Goal: Task Accomplishment & Management: Manage account settings

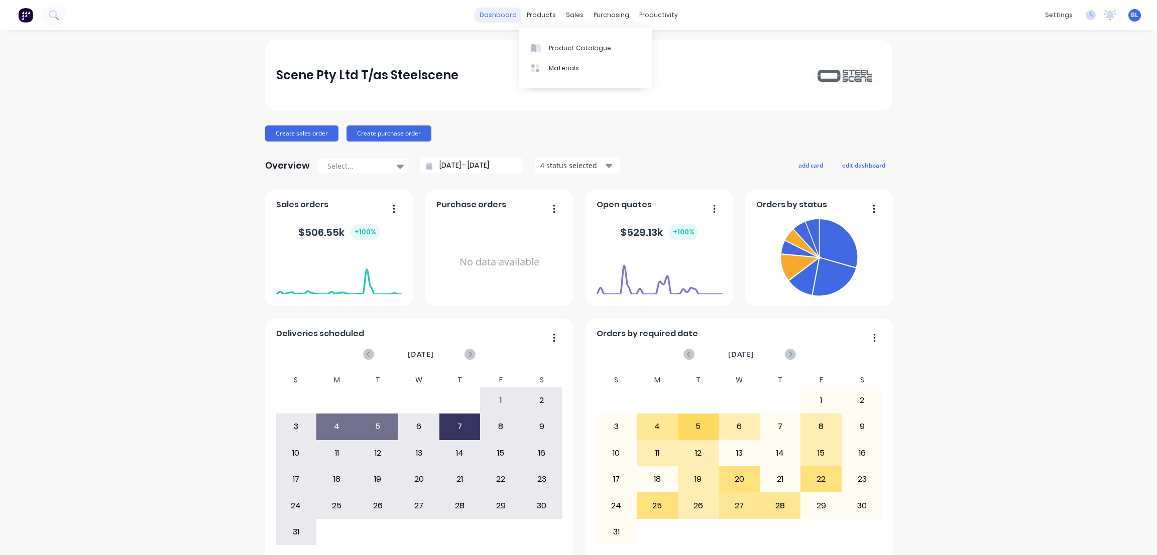
click at [504, 9] on link "dashboard" at bounding box center [498, 15] width 47 height 15
click at [550, 161] on div "4 status selected" at bounding box center [571, 165] width 63 height 11
click at [575, 188] on div "Include draft" at bounding box center [602, 190] width 72 height 11
click at [575, 188] on div "Include archived" at bounding box center [602, 190] width 72 height 11
click at [575, 188] on div "Include delivered" at bounding box center [602, 190] width 72 height 11
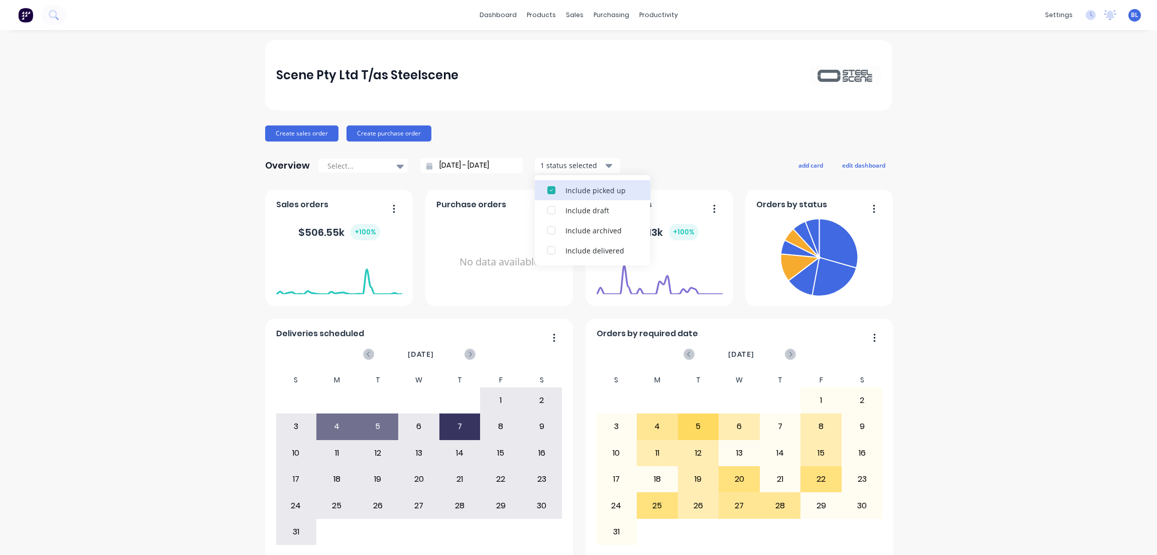
click at [575, 188] on div "Include picked up" at bounding box center [602, 190] width 72 height 11
click at [209, 268] on div "Scene Pty Ltd T/as Steelscene Create sales order Create purchase order Overview…" at bounding box center [578, 302] width 1157 height 524
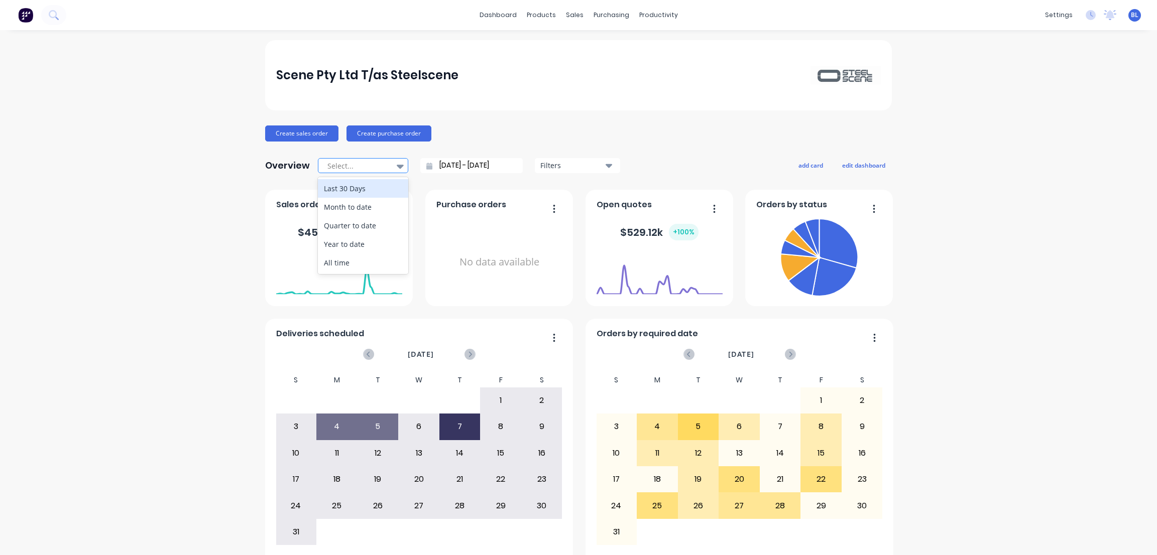
click at [397, 166] on icon at bounding box center [400, 166] width 7 height 11
click at [355, 266] on div "All time" at bounding box center [363, 263] width 90 height 19
type input "20/11/24 - 29/08/25"
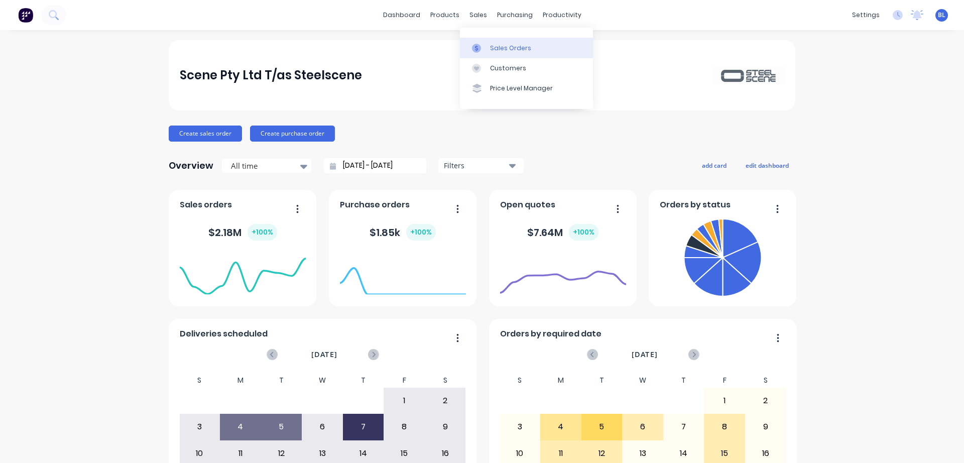
click at [498, 51] on div "Sales Orders" at bounding box center [510, 48] width 41 height 9
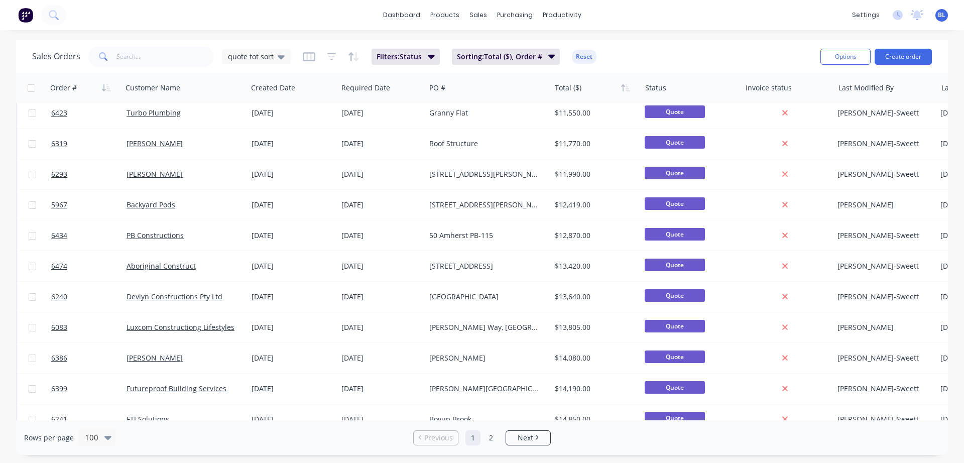
scroll to position [1653, 0]
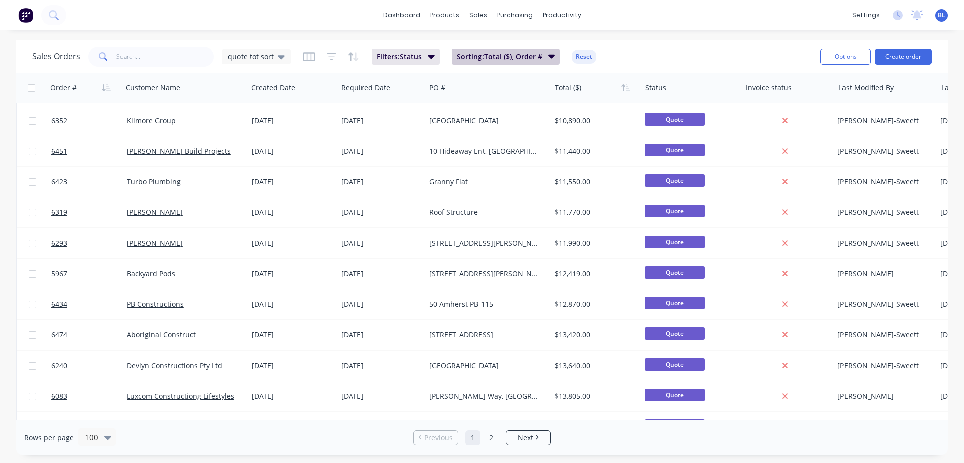
click at [512, 57] on span "Sorting: Total ($), Order #" at bounding box center [499, 57] width 85 height 10
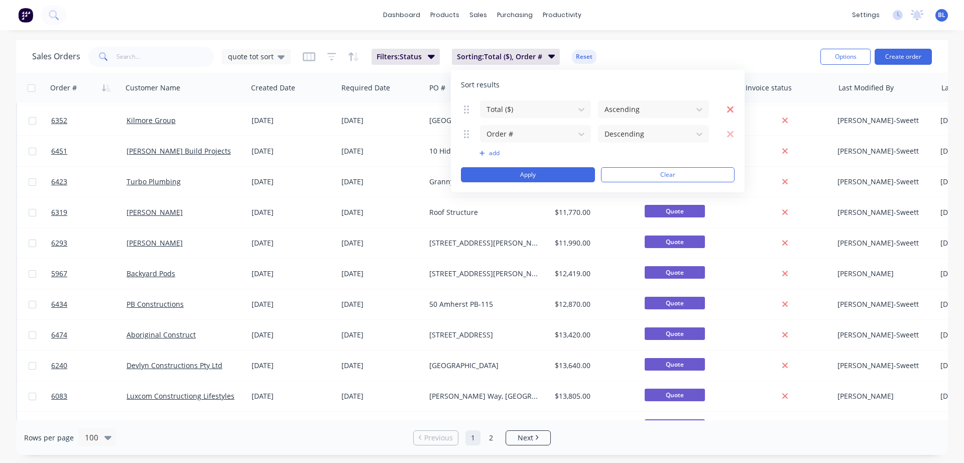
click at [731, 107] on icon "button" at bounding box center [731, 109] width 8 height 10
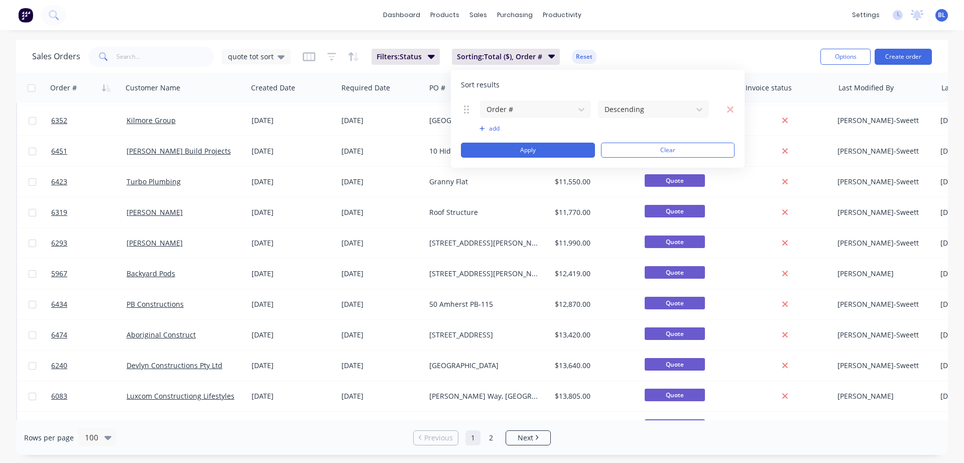
click at [731, 107] on icon "button" at bounding box center [731, 109] width 8 height 10
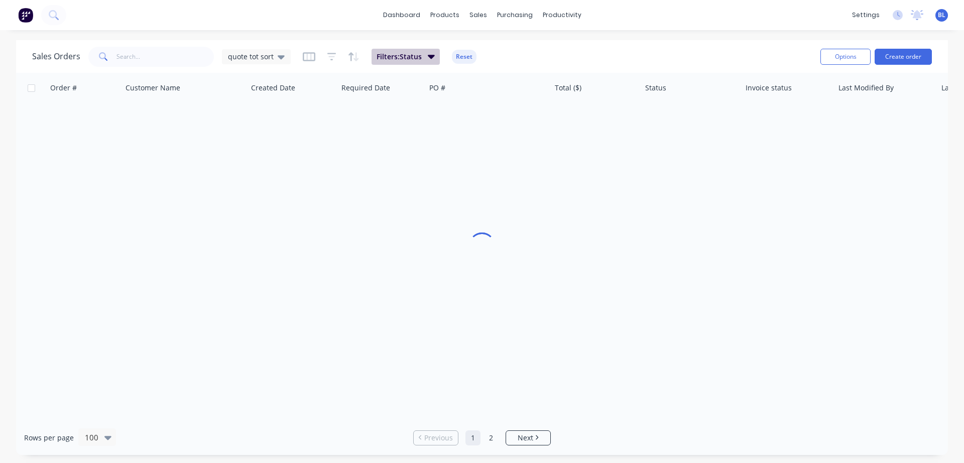
scroll to position [5, 0]
click at [424, 54] on button "Filters: Status" at bounding box center [406, 57] width 68 height 16
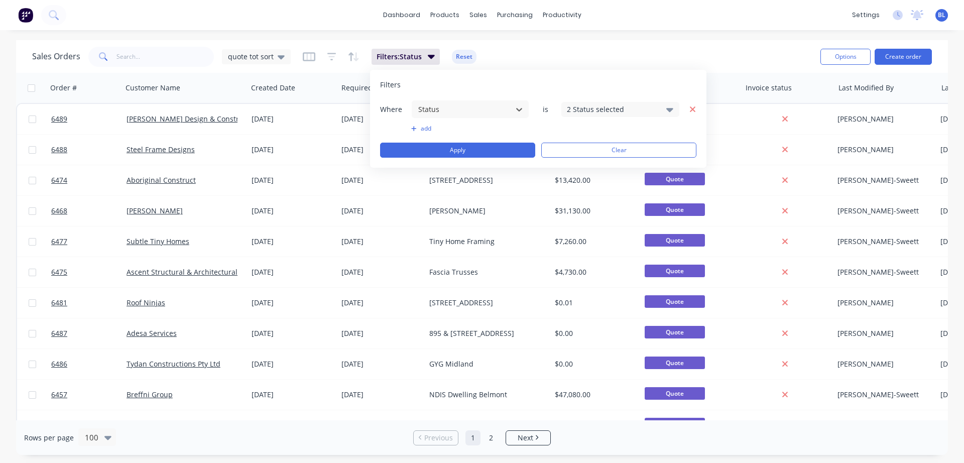
scroll to position [1, 0]
click at [690, 107] on icon "button" at bounding box center [693, 109] width 7 height 9
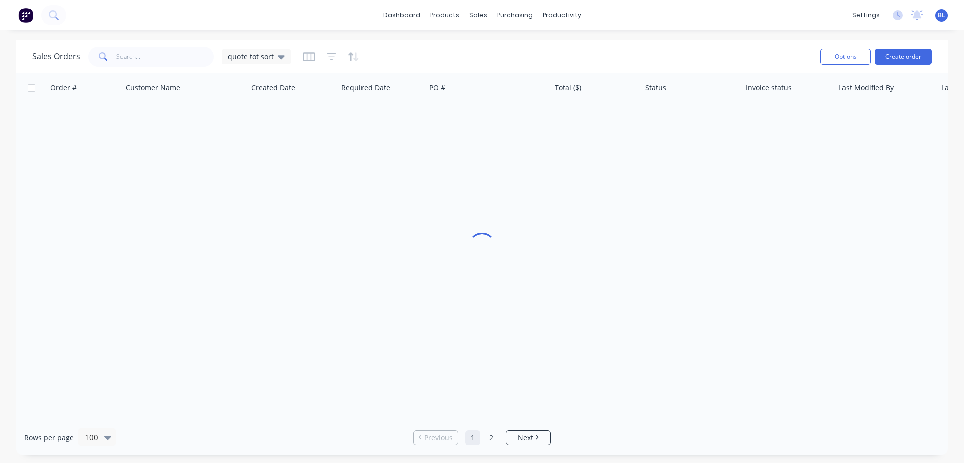
click at [758, 18] on div "dashboard products sales purchasing productivity dashboard products Product Cat…" at bounding box center [482, 15] width 964 height 30
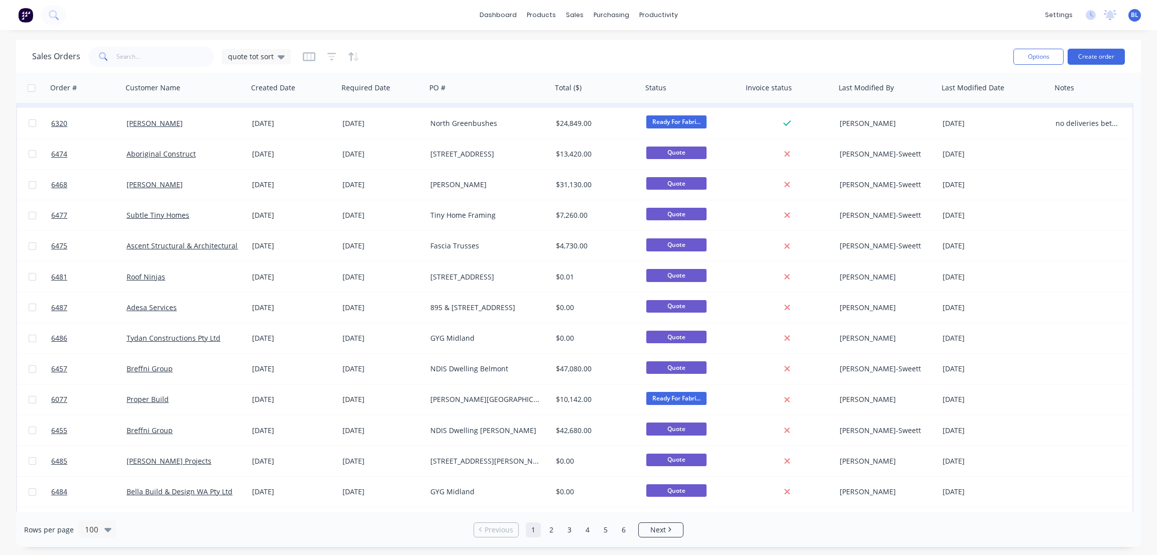
scroll to position [0, 0]
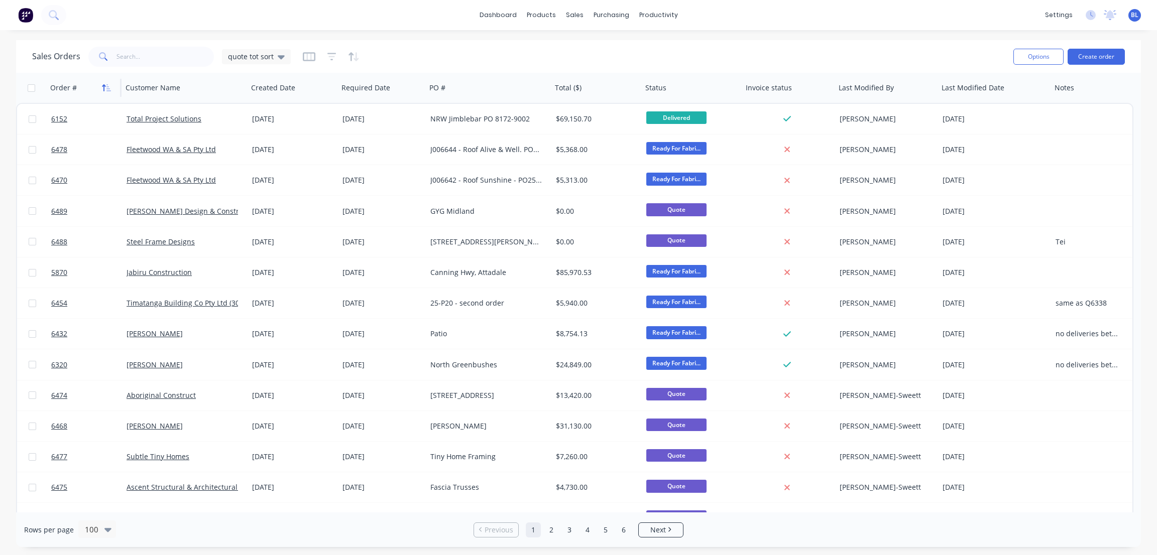
click at [106, 88] on icon "button" at bounding box center [106, 88] width 9 height 8
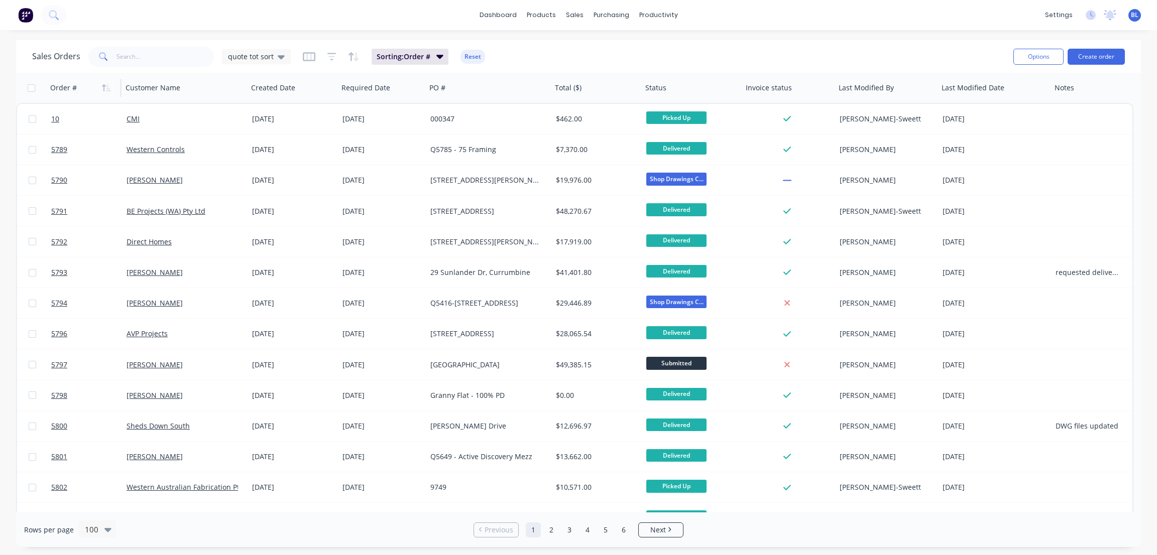
click at [106, 88] on icon "button" at bounding box center [106, 88] width 9 height 8
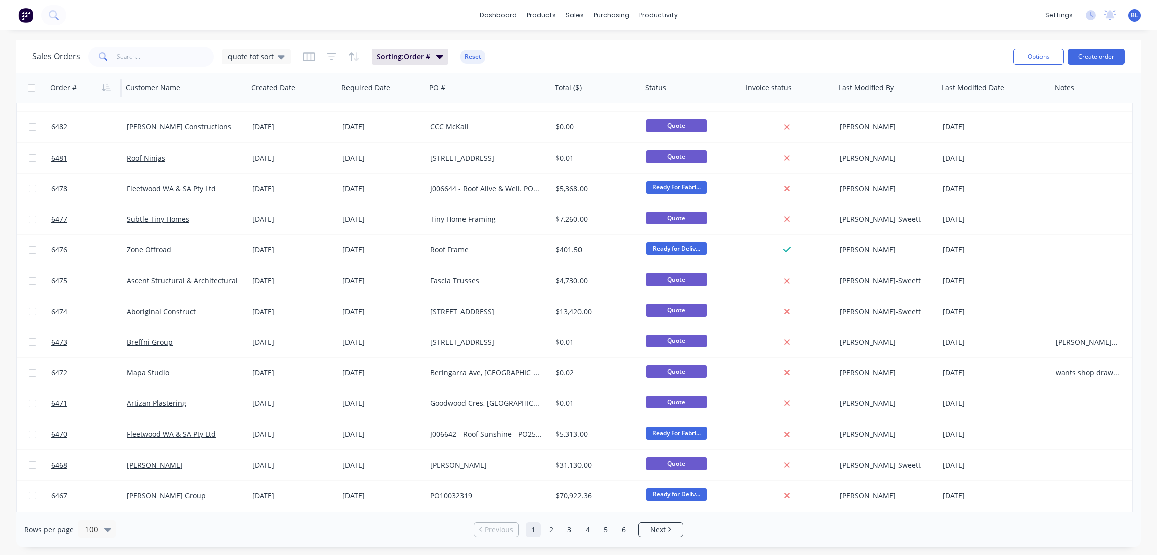
scroll to position [204, 0]
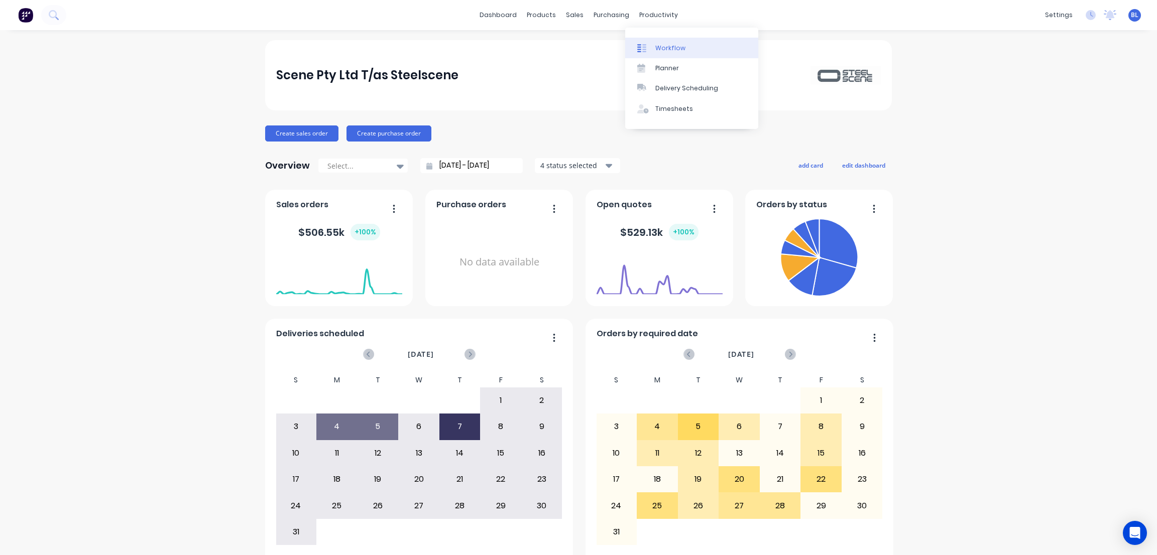
click at [682, 52] on div "Workflow" at bounding box center [670, 48] width 30 height 9
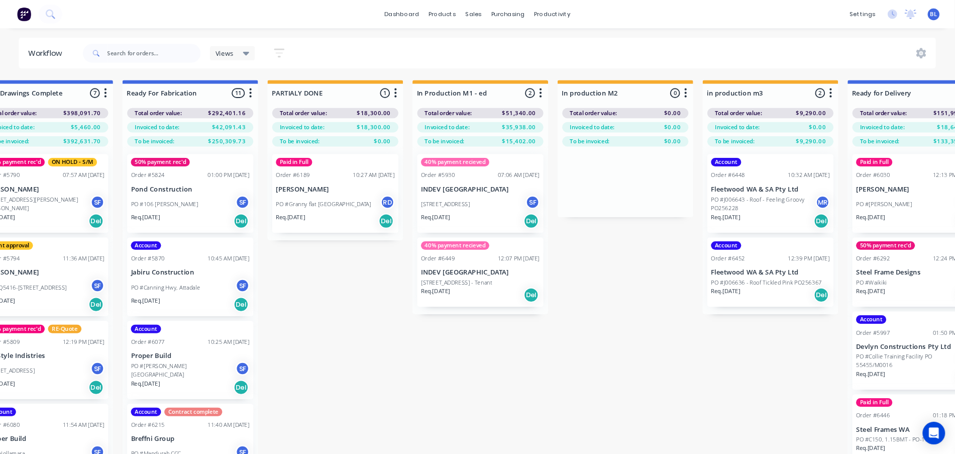
scroll to position [0, 1284]
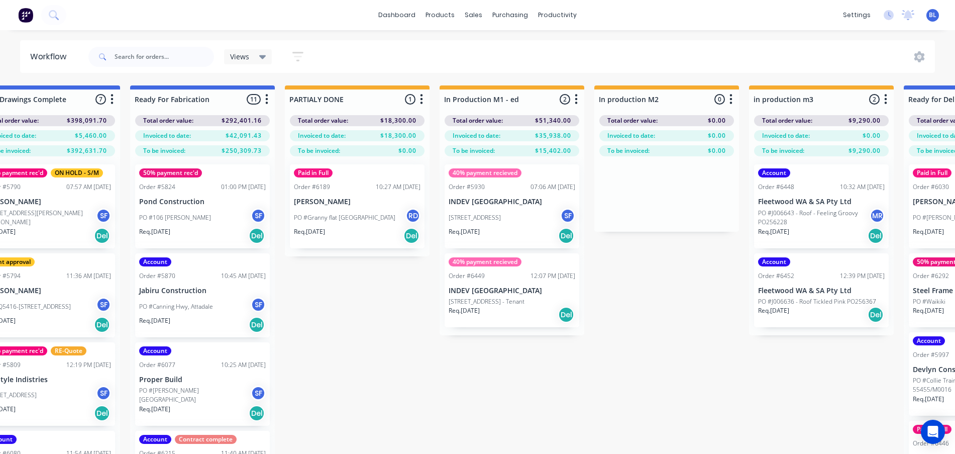
drag, startPoint x: 979, startPoint y: 15, endPoint x: 631, endPoint y: 368, distance: 495.8
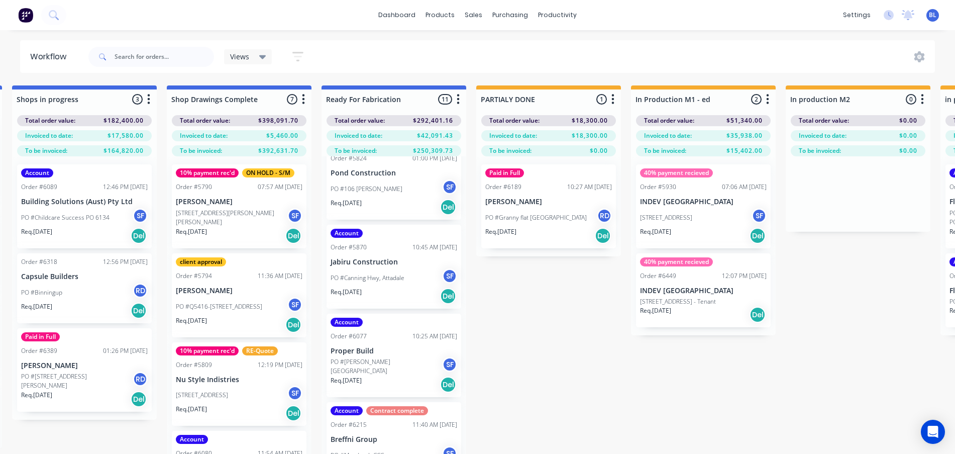
scroll to position [0, 0]
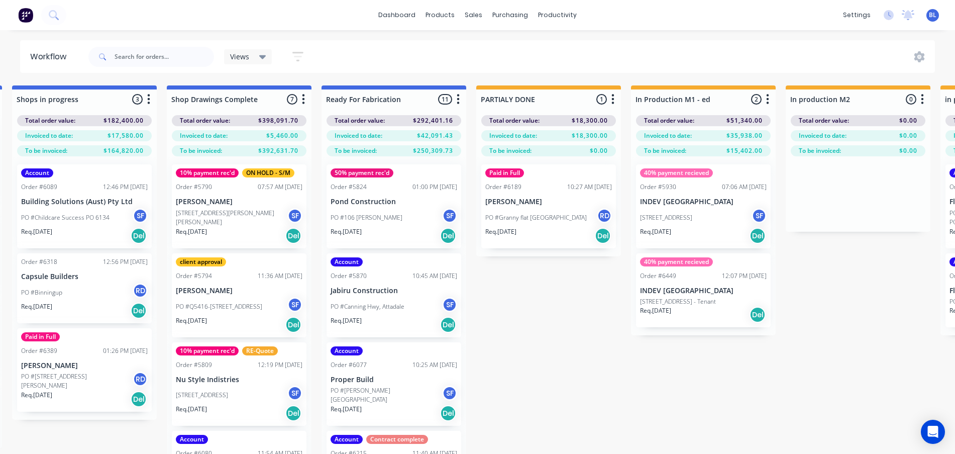
click at [542, 451] on div "Submitted 3 Status colour #273444 hex #273444 Save Cancel Summaries Total order…" at bounding box center [174, 287] width 2549 height 404
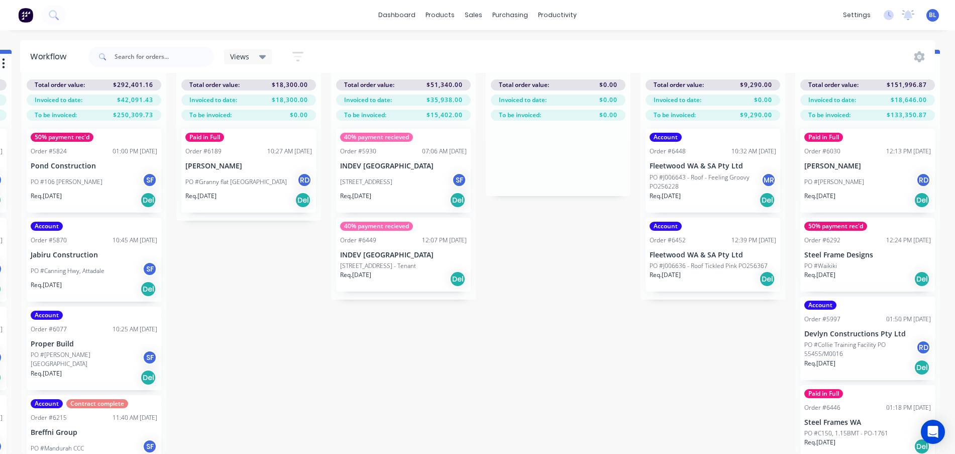
scroll to position [0, 1392]
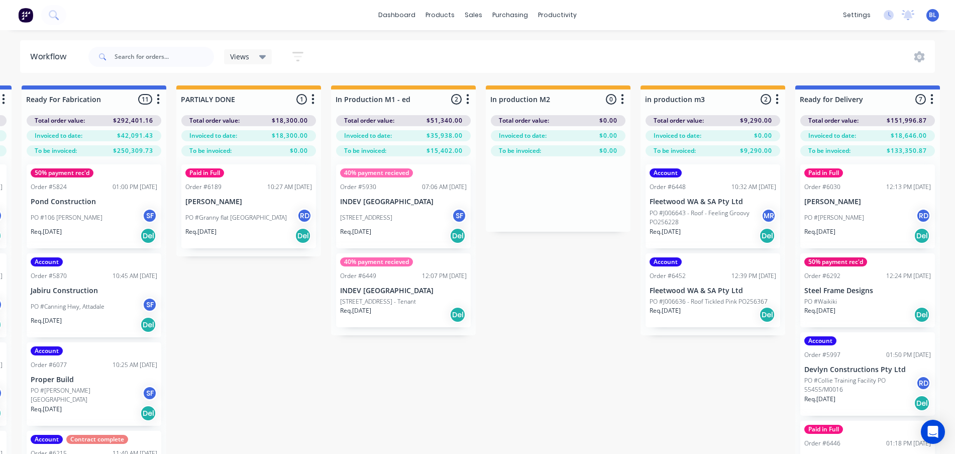
click at [161, 97] on button "button" at bounding box center [158, 99] width 12 height 12
click at [138, 173] on button "Sort By" at bounding box center [114, 170] width 100 height 17
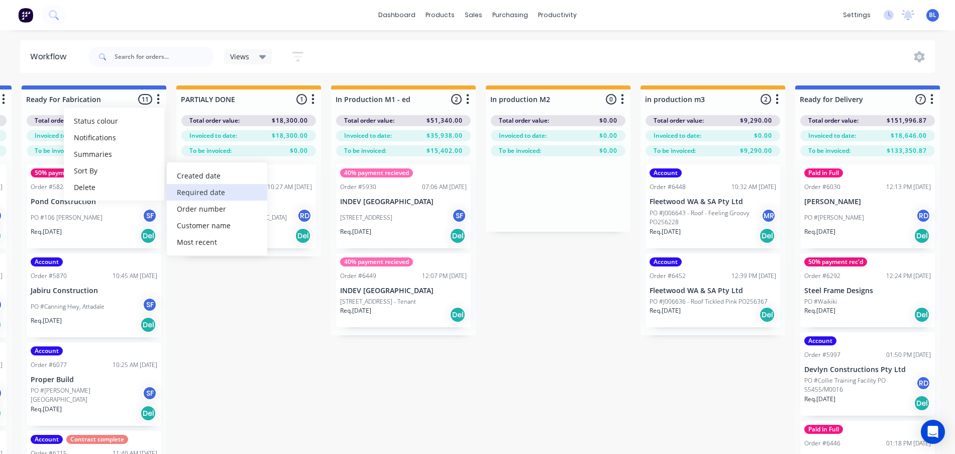
click at [190, 189] on date "Required date" at bounding box center [217, 192] width 100 height 17
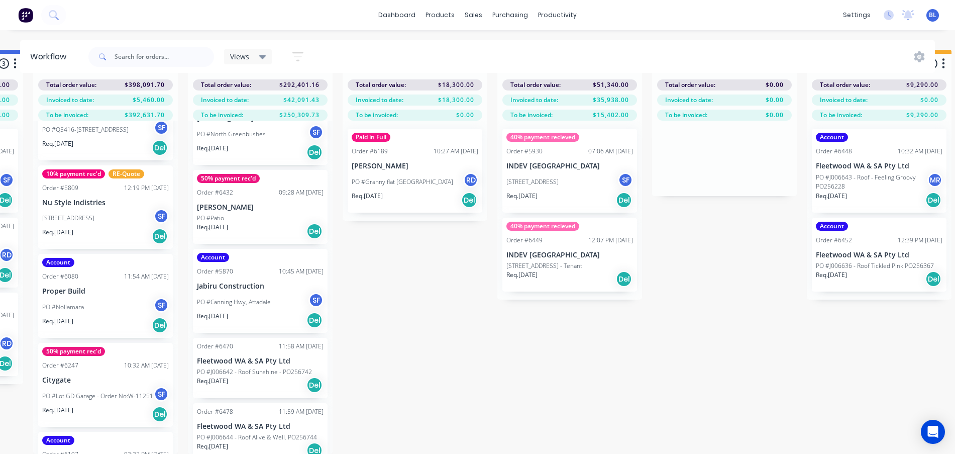
scroll to position [290, 0]
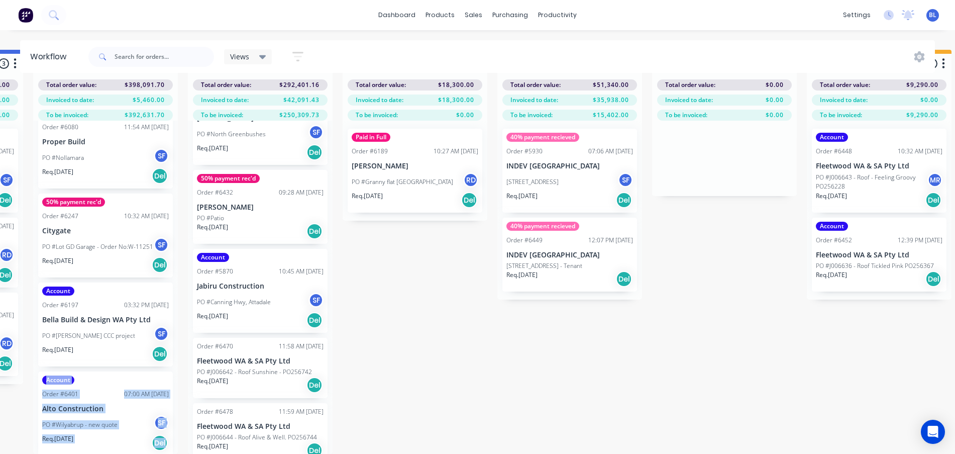
drag, startPoint x: 178, startPoint y: 425, endPoint x: 175, endPoint y: 344, distance: 81.4
click at [175, 344] on div "Submitted 3 Status colour #273444 hex #273444 Save Cancel Summaries Total order…" at bounding box center [41, 252] width 2549 height 404
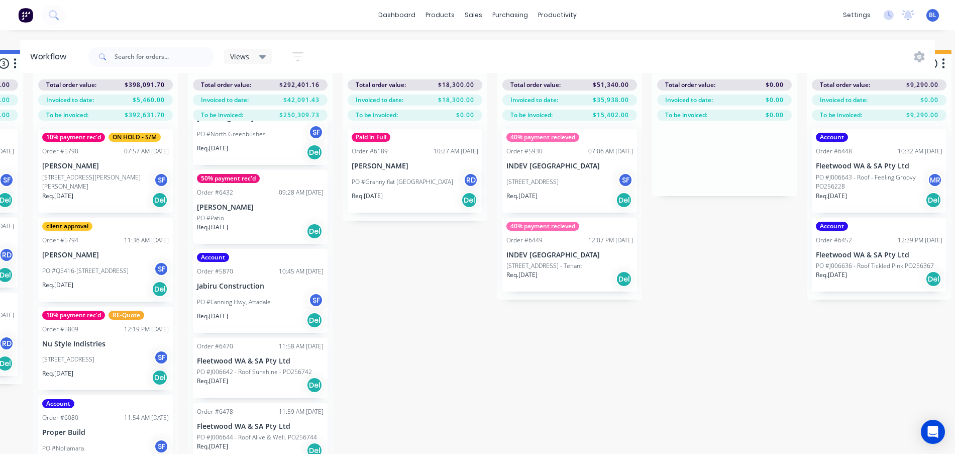
scroll to position [0, 0]
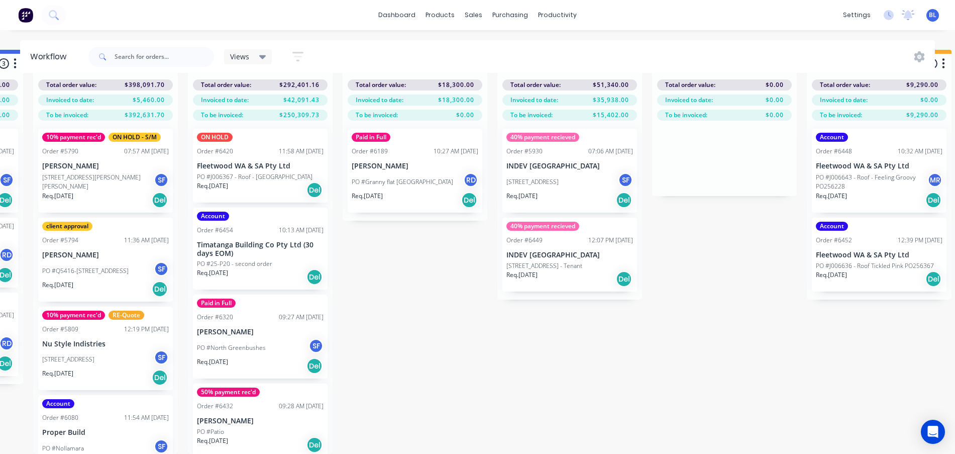
click at [408, 247] on div "Submitted 3 Status colour #273444 hex #273444 Save Cancel Summaries Total order…" at bounding box center [41, 252] width 2549 height 404
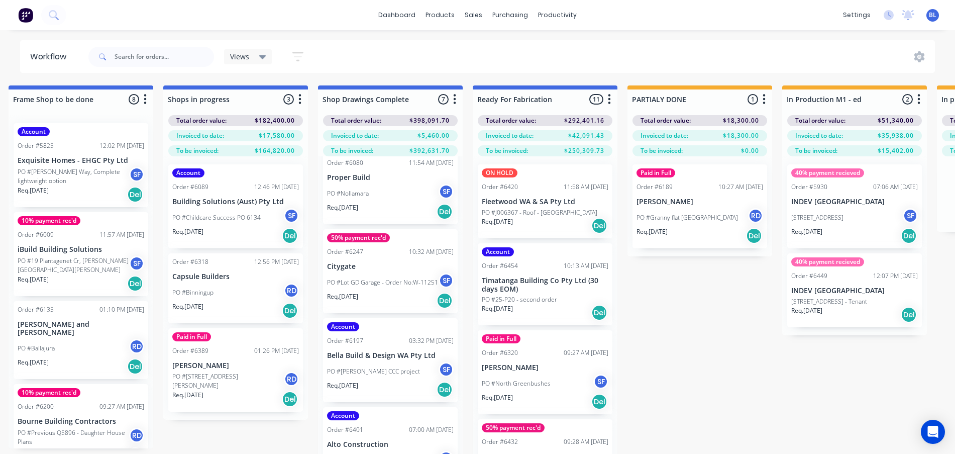
scroll to position [0, 921]
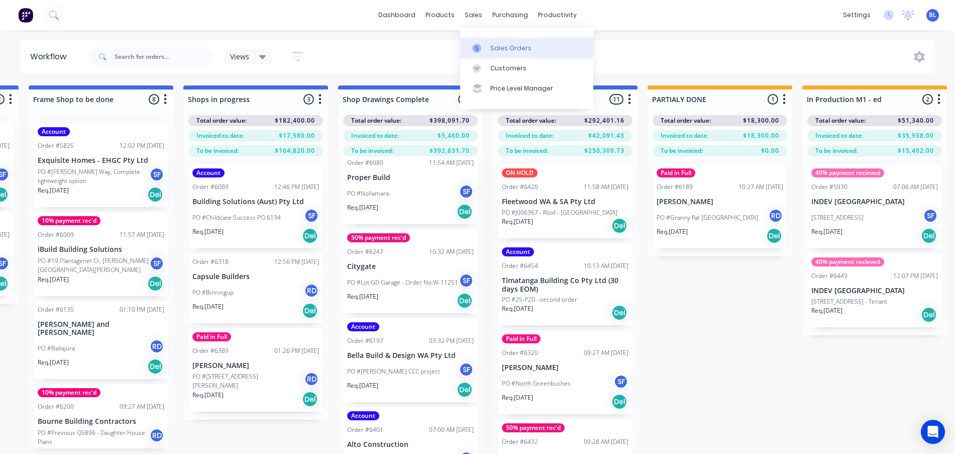
click at [486, 42] on link "Sales Orders" at bounding box center [526, 48] width 133 height 20
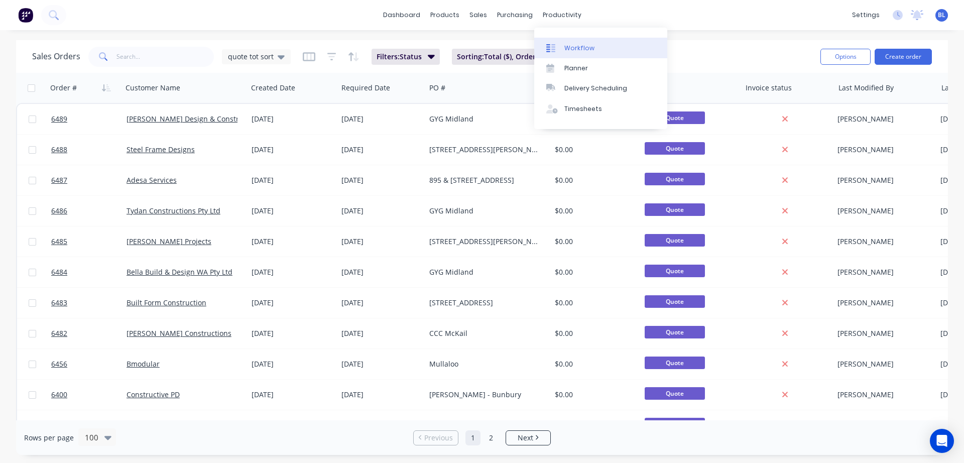
click at [575, 46] on div "Workflow" at bounding box center [580, 48] width 30 height 9
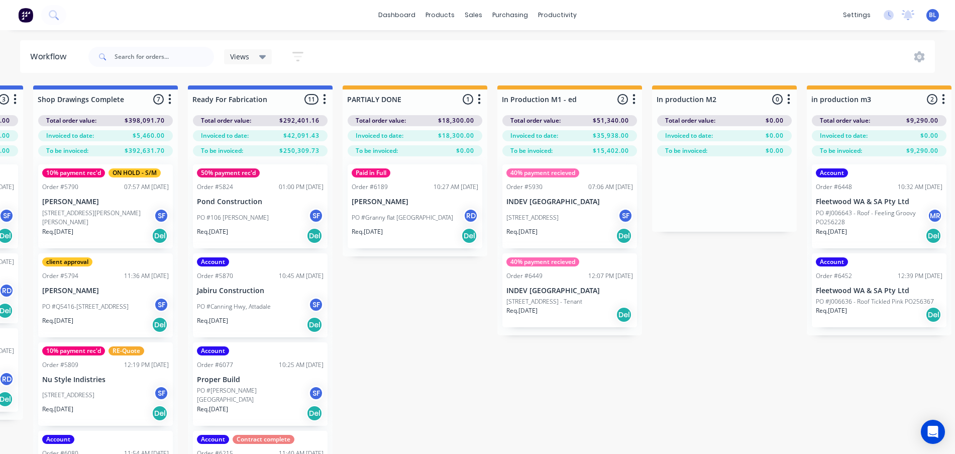
click at [323, 103] on icon "button" at bounding box center [324, 99] width 3 height 10
click at [283, 167] on button "Sort By" at bounding box center [280, 170] width 100 height 17
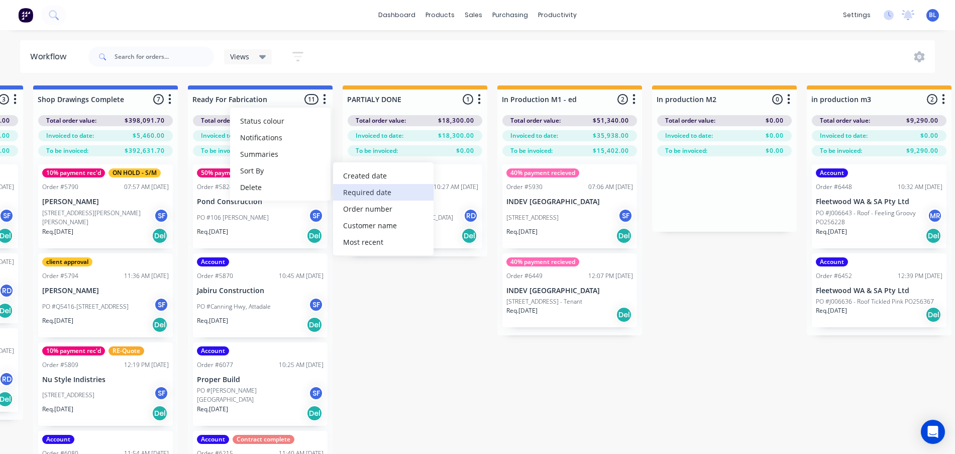
click at [385, 197] on date "Required date" at bounding box center [383, 192] width 100 height 17
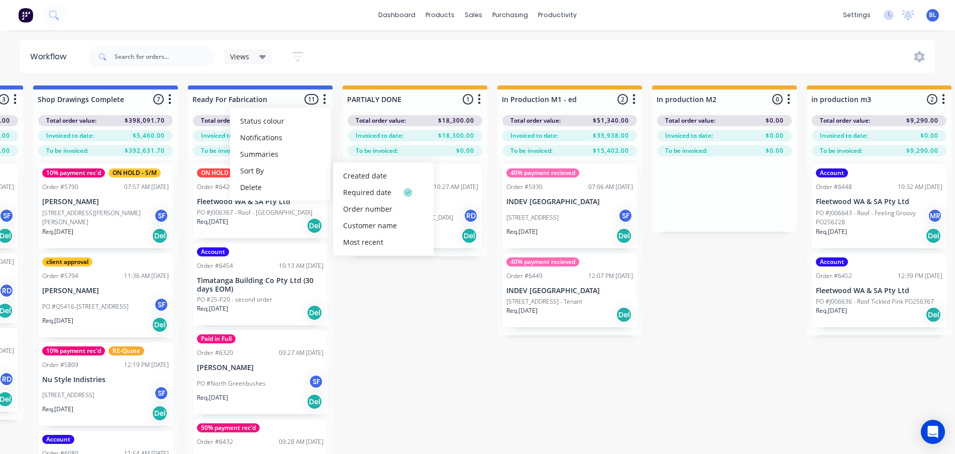
click at [422, 318] on div "Submitted 3 Status colour #273444 hex #273444 Save Cancel Summaries Total order…" at bounding box center [41, 287] width 2549 height 404
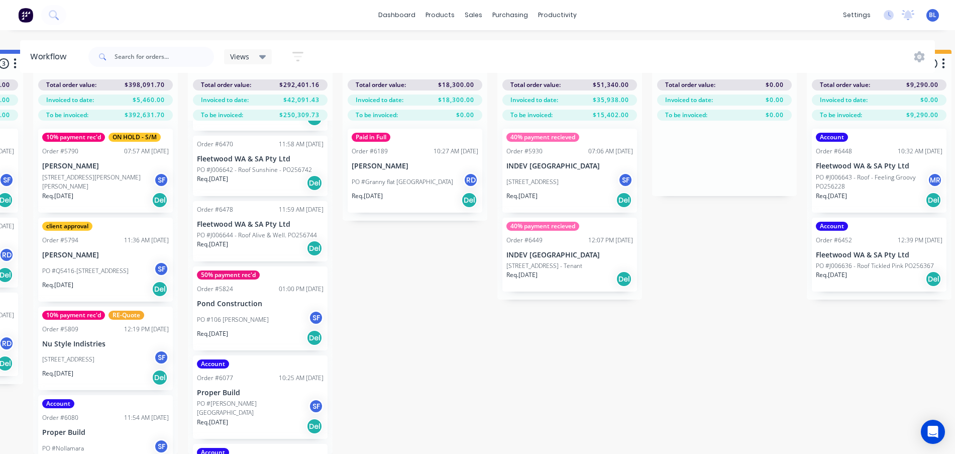
scroll to position [585, 0]
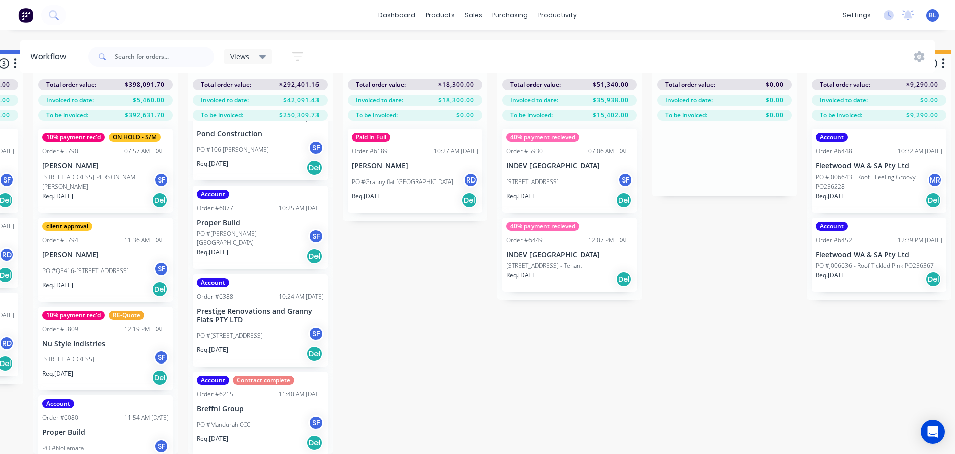
click at [444, 366] on div "Submitted 3 Status colour #273444 hex #273444 Save Cancel Summaries Total order…" at bounding box center [41, 252] width 2549 height 404
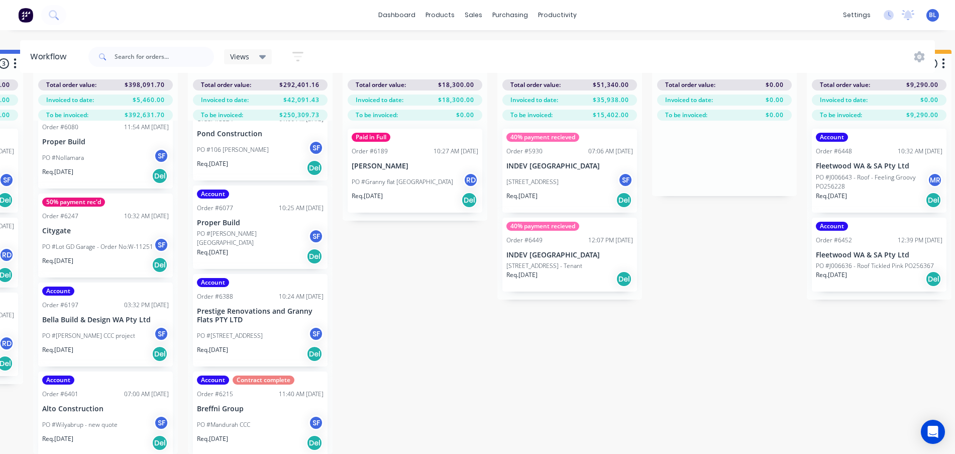
click at [456, 316] on div "Submitted 3 Status colour #273444 hex #273444 Save Cancel Summaries Total order…" at bounding box center [41, 252] width 2549 height 404
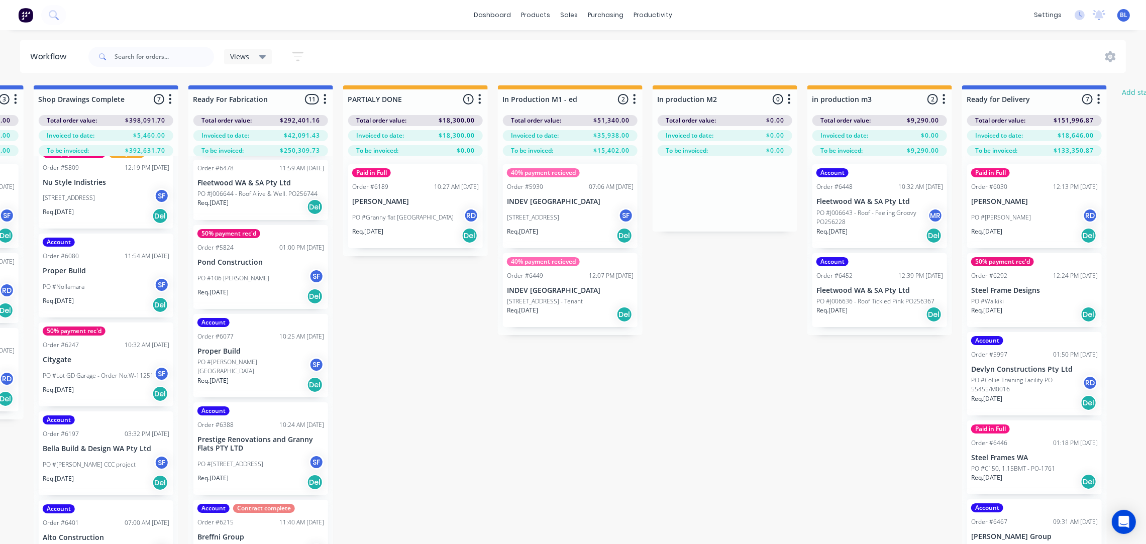
scroll to position [0, 1403]
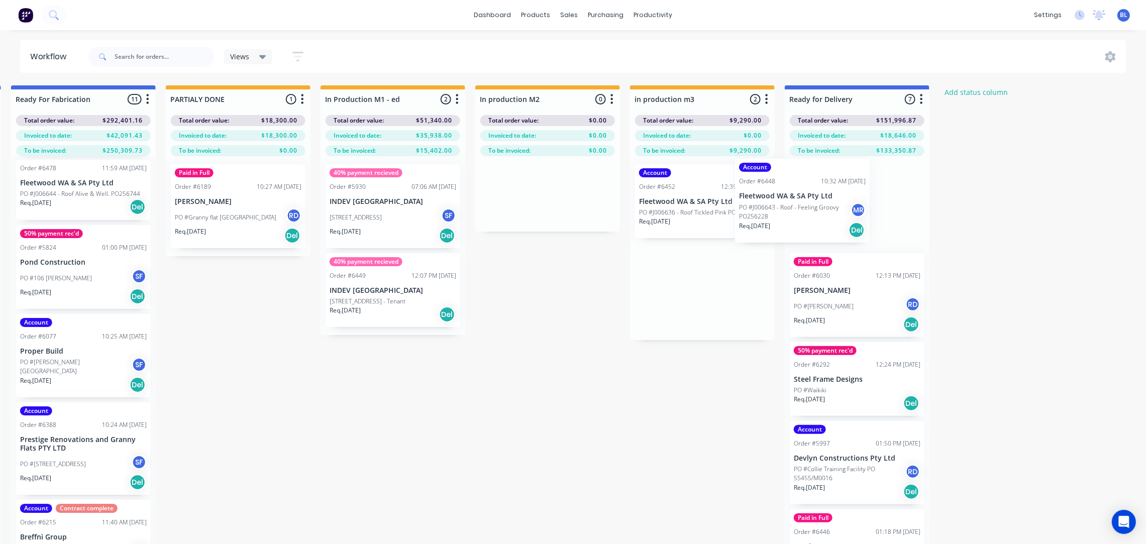
drag, startPoint x: 708, startPoint y: 232, endPoint x: 819, endPoint y: 227, distance: 111.6
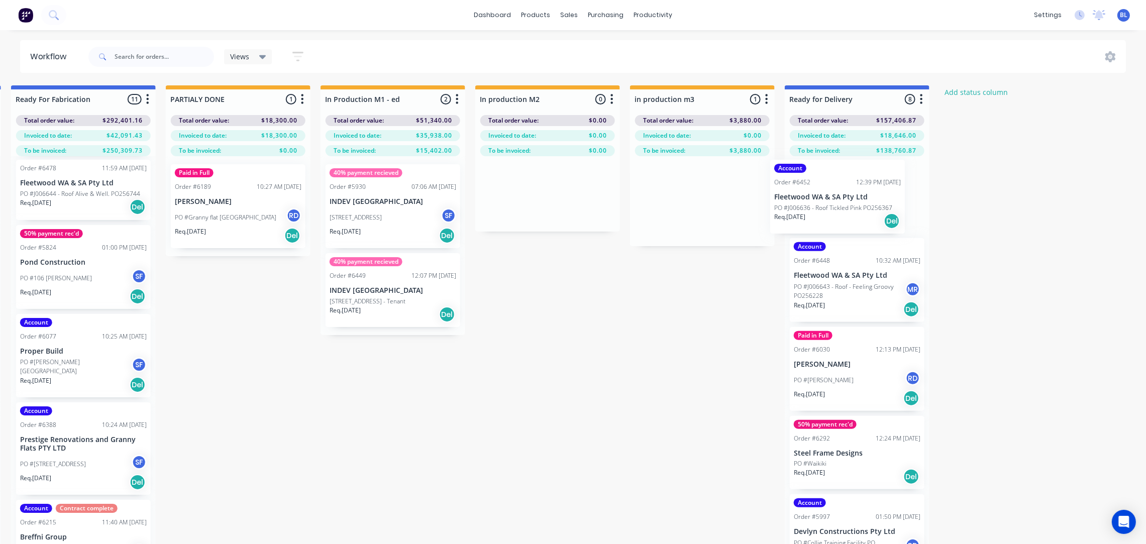
drag, startPoint x: 743, startPoint y: 206, endPoint x: 885, endPoint y: 202, distance: 141.7
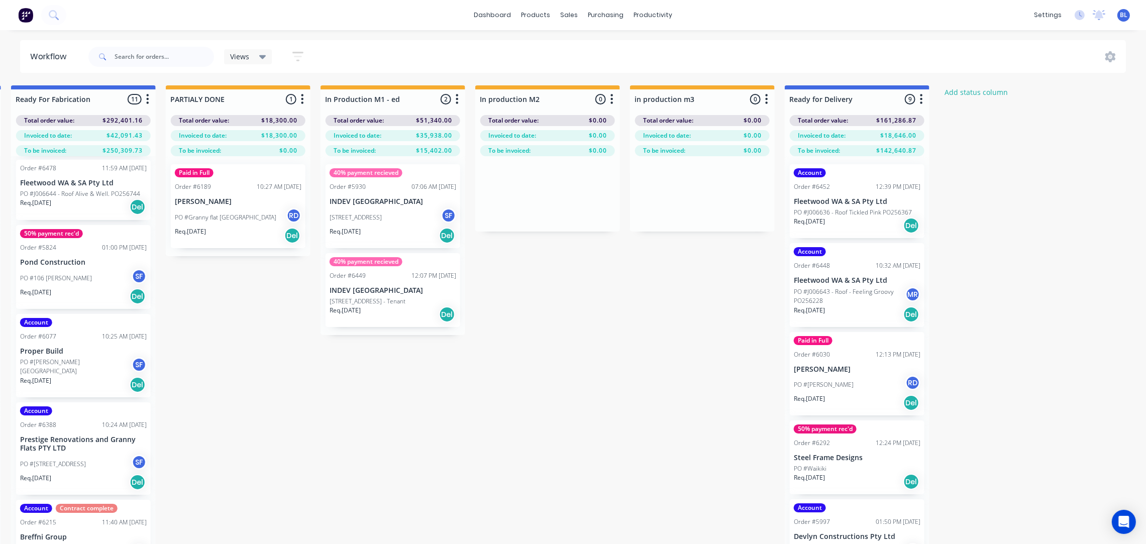
click at [859, 200] on p "Fleetwood WA & SA Pty Ltd" at bounding box center [857, 201] width 127 height 9
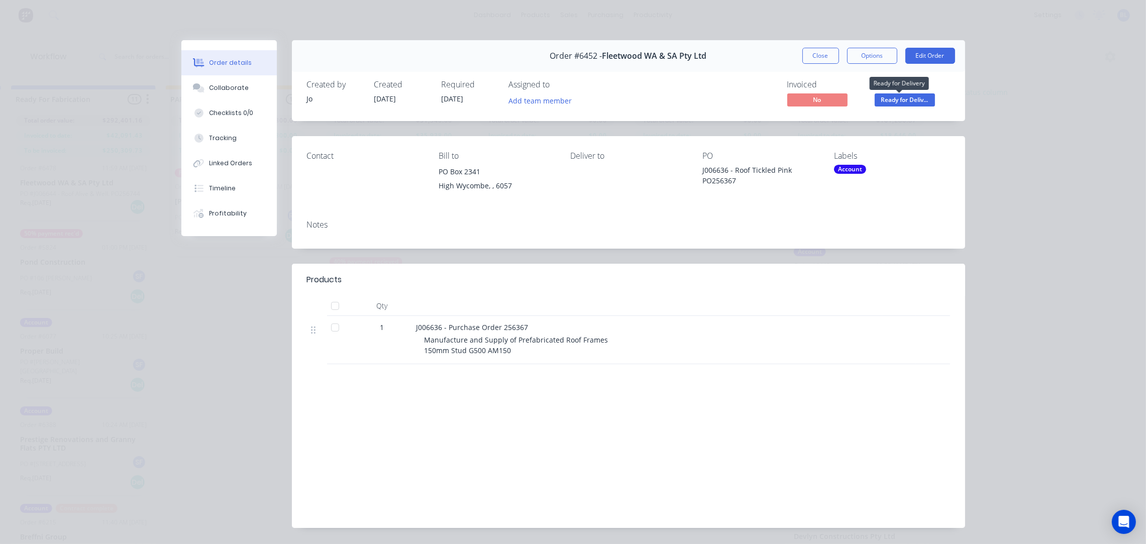
click at [915, 99] on span "Ready for Deliv..." at bounding box center [904, 99] width 60 height 13
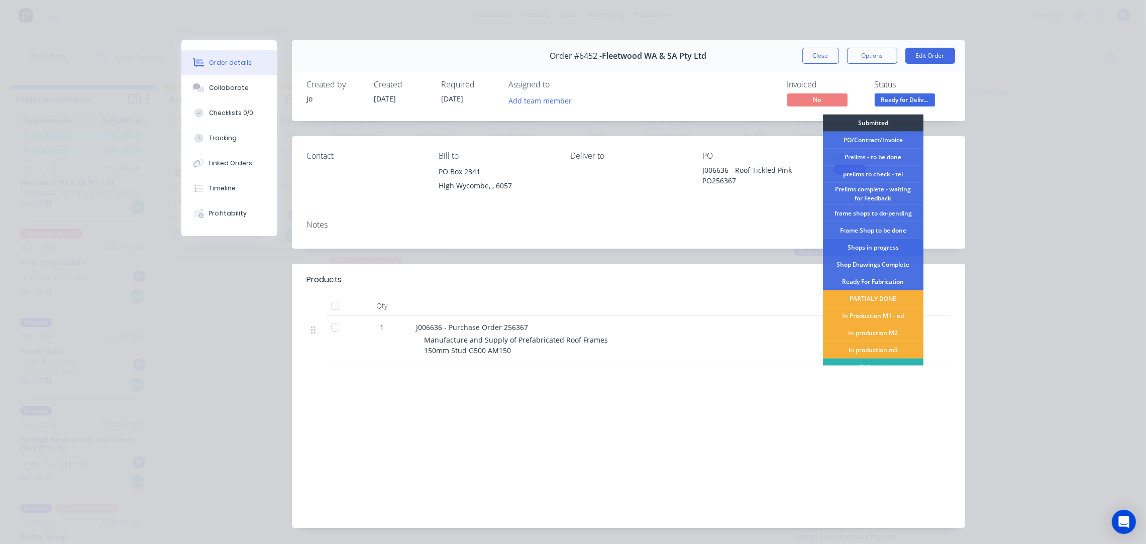
scroll to position [27, 0]
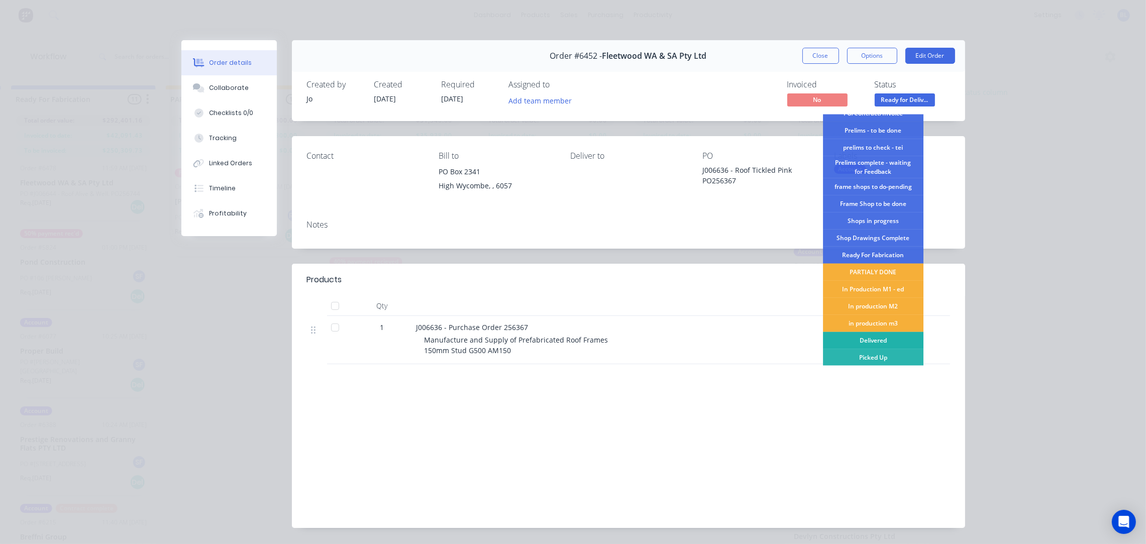
click at [866, 335] on div "Delivered" at bounding box center [873, 340] width 100 height 17
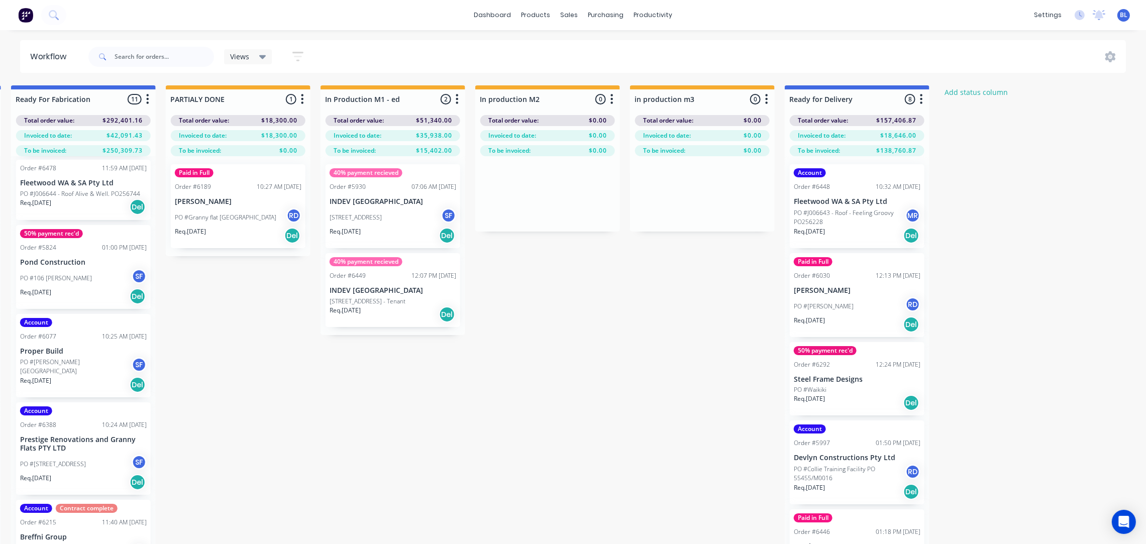
click at [863, 219] on p "PO #J006643 - Roof - Feeling Groovy PO256228" at bounding box center [849, 217] width 111 height 18
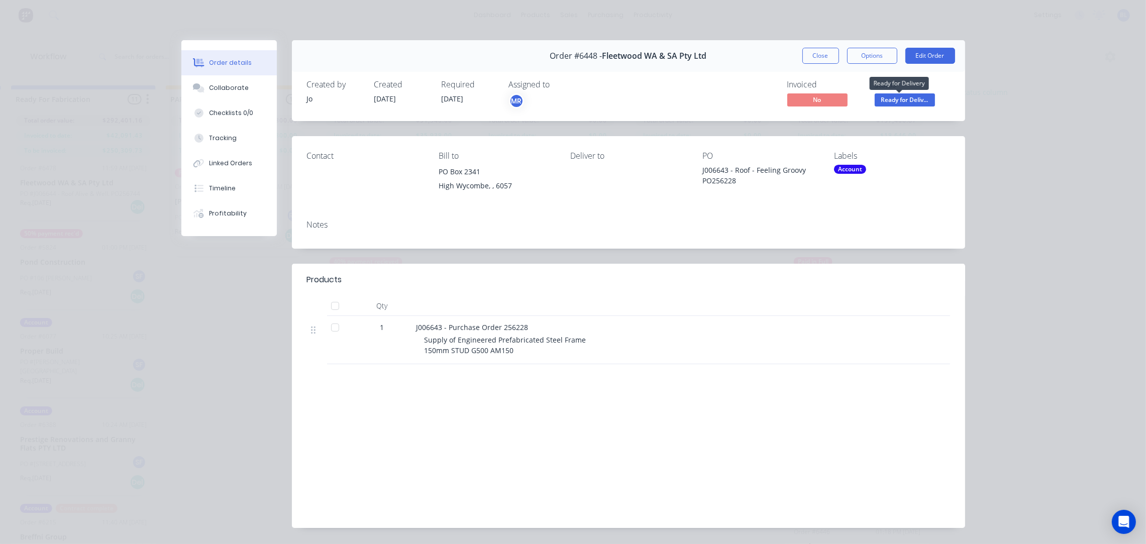
click at [912, 98] on span "Ready for Deliv..." at bounding box center [904, 99] width 60 height 13
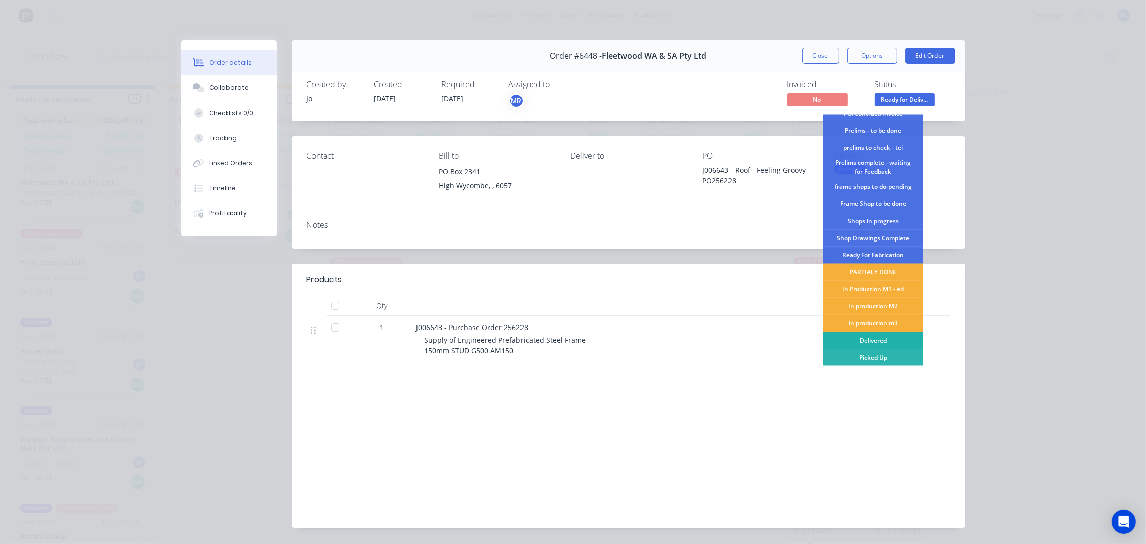
click at [857, 342] on div "Delivered" at bounding box center [873, 340] width 100 height 17
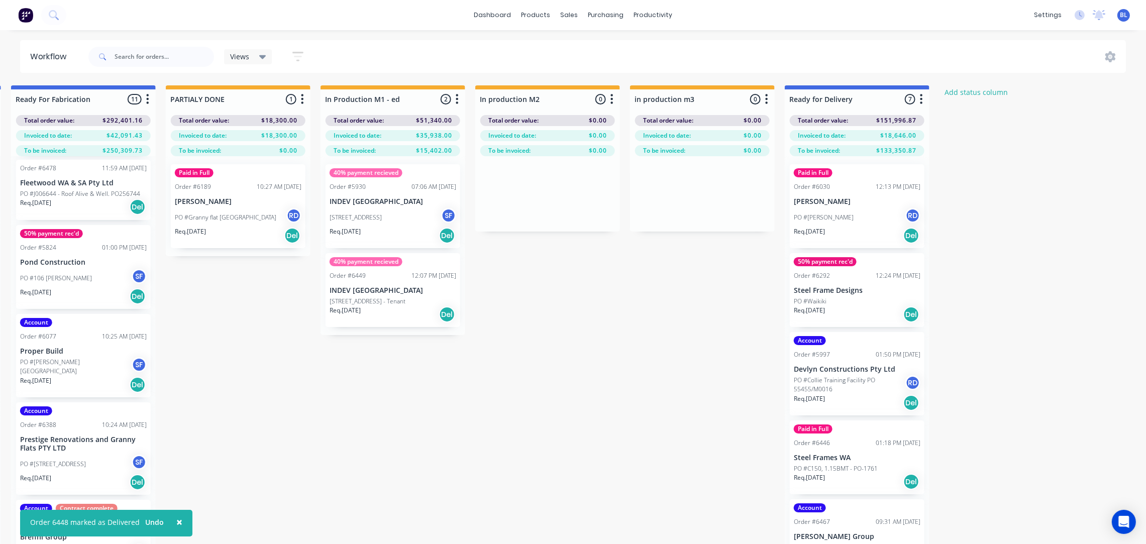
click at [872, 240] on div "Req. [DATE] Del" at bounding box center [857, 235] width 127 height 17
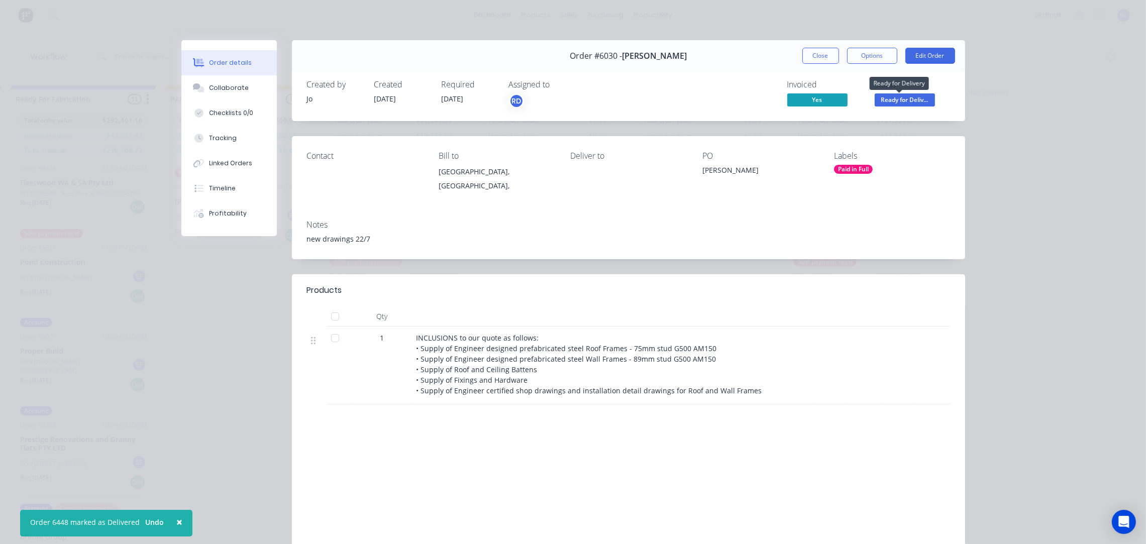
click at [902, 101] on span "Ready for Deliv..." at bounding box center [904, 99] width 60 height 13
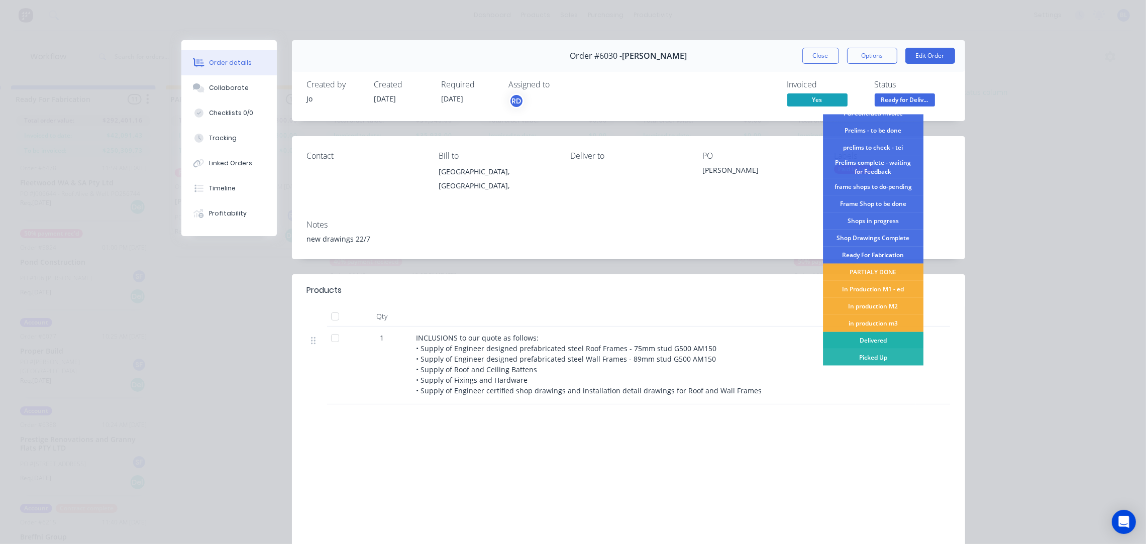
click at [872, 336] on div "Delivered" at bounding box center [873, 340] width 100 height 17
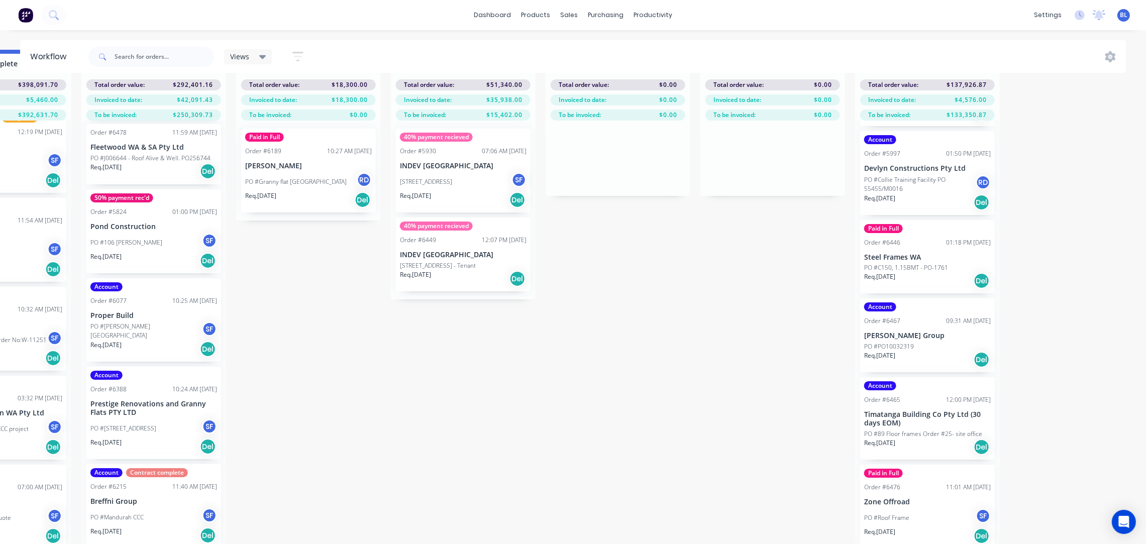
scroll to position [46, 1344]
